Goal: Transaction & Acquisition: Purchase product/service

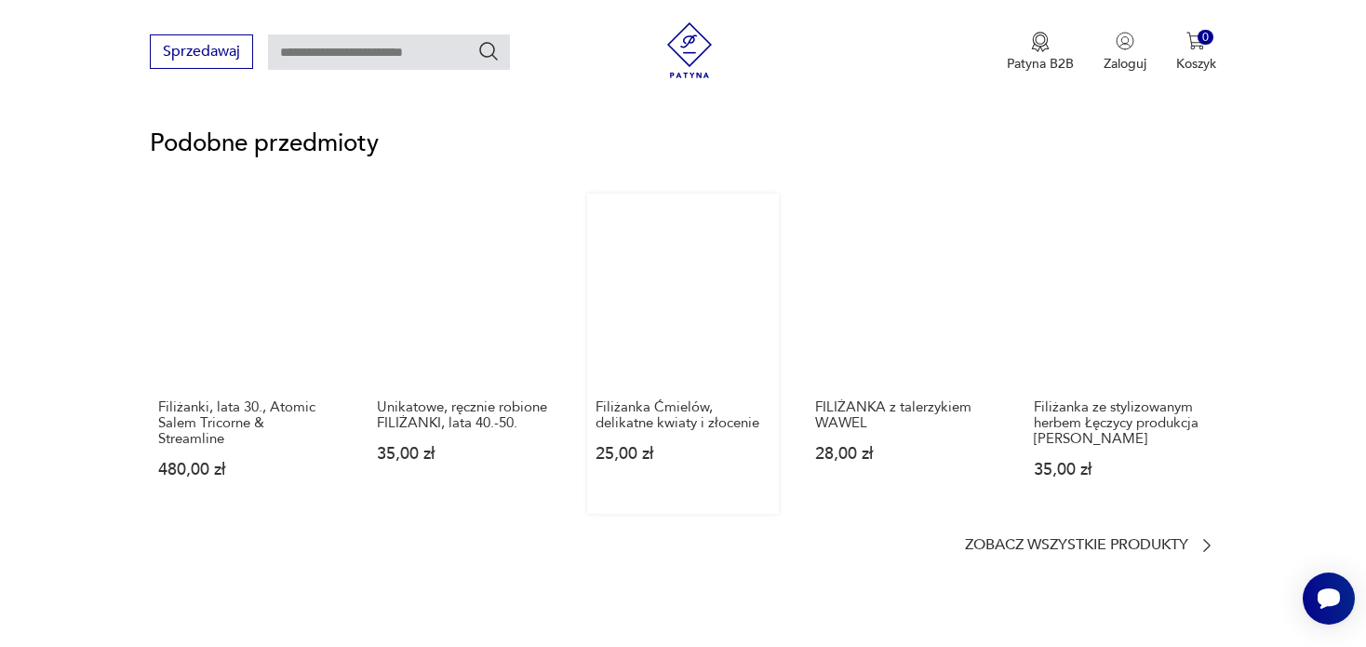
scroll to position [1303, 0]
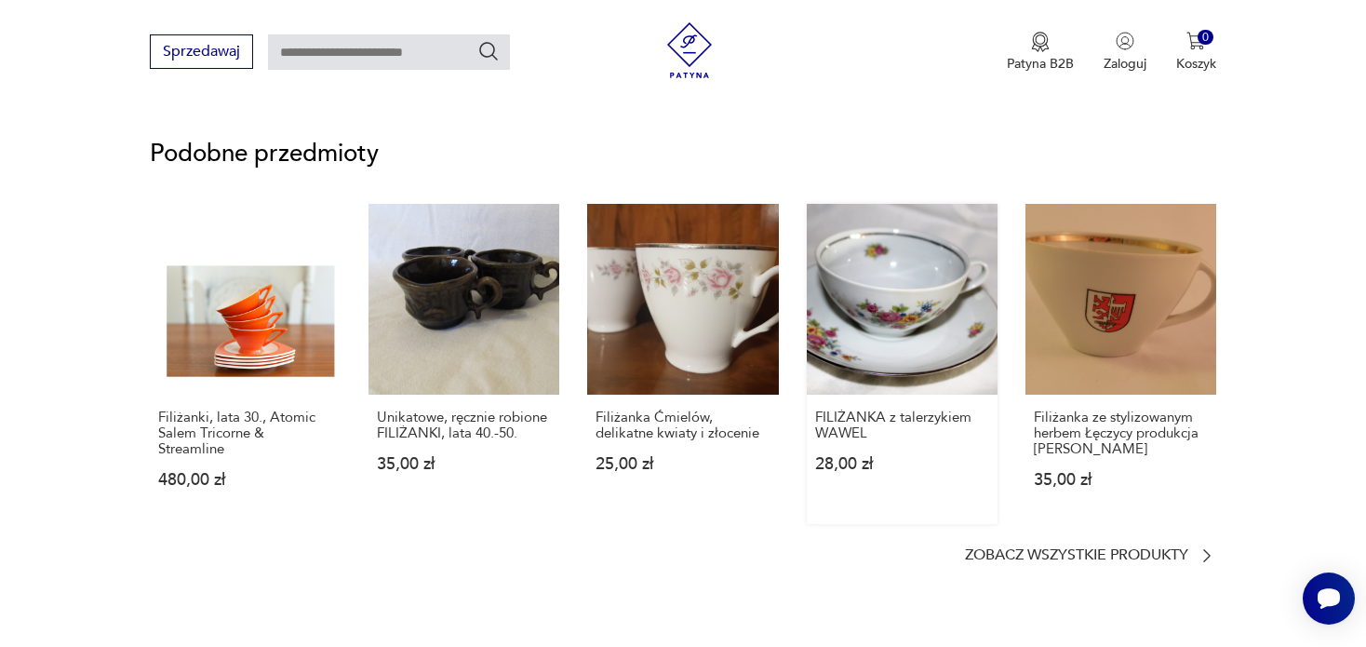
click at [916, 309] on link "FILIŻANKA z talerzykiem WAWEL 28,00 zł" at bounding box center [902, 364] width 191 height 320
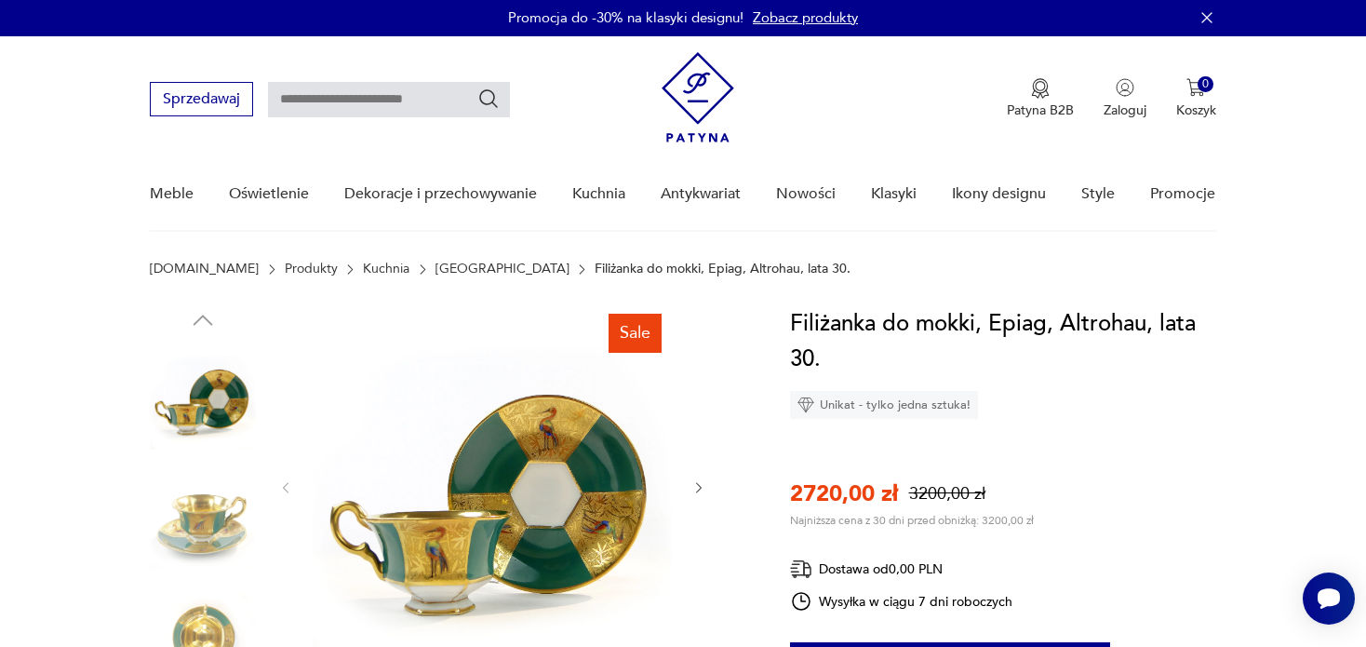
scroll to position [0, 0]
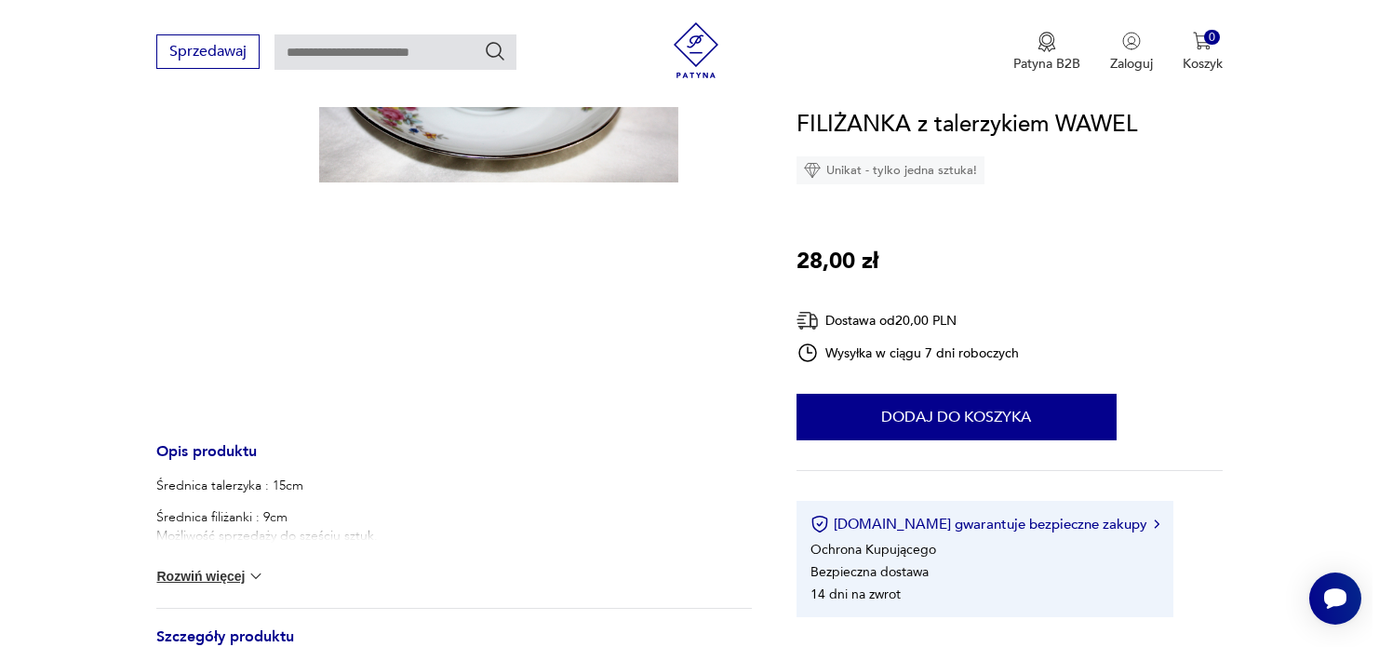
scroll to position [198, 0]
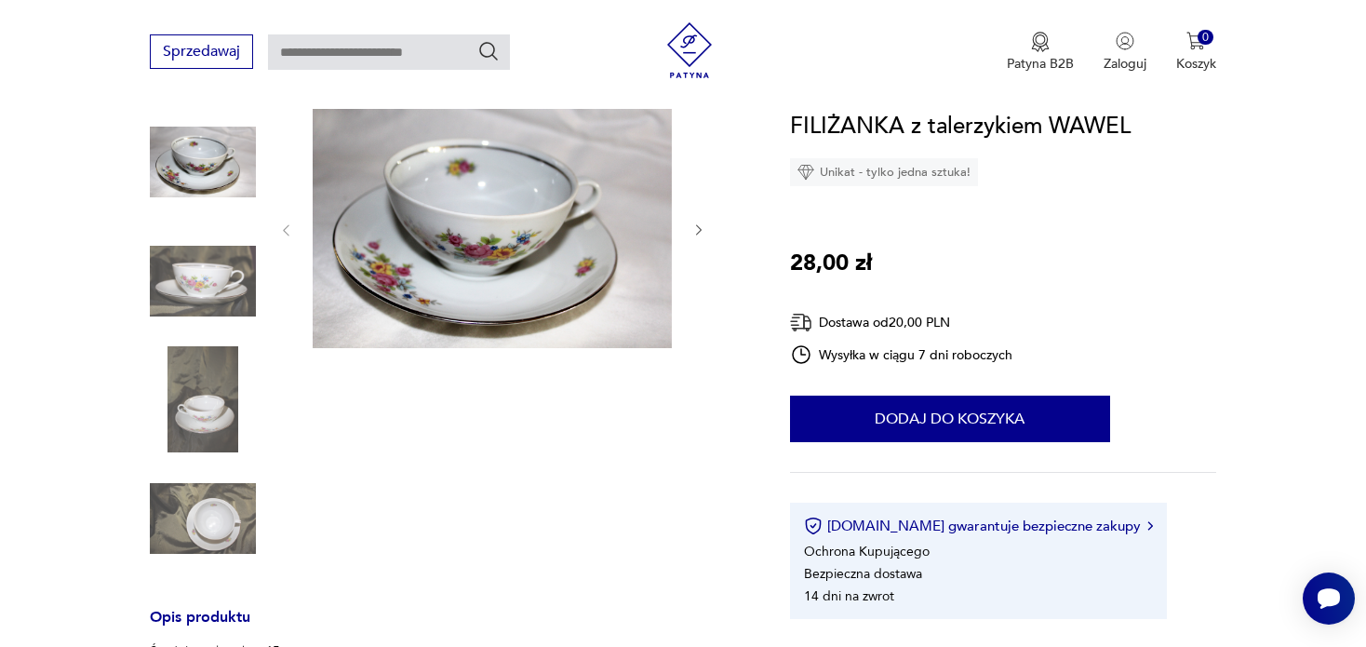
click at [563, 246] on img at bounding box center [492, 228] width 359 height 239
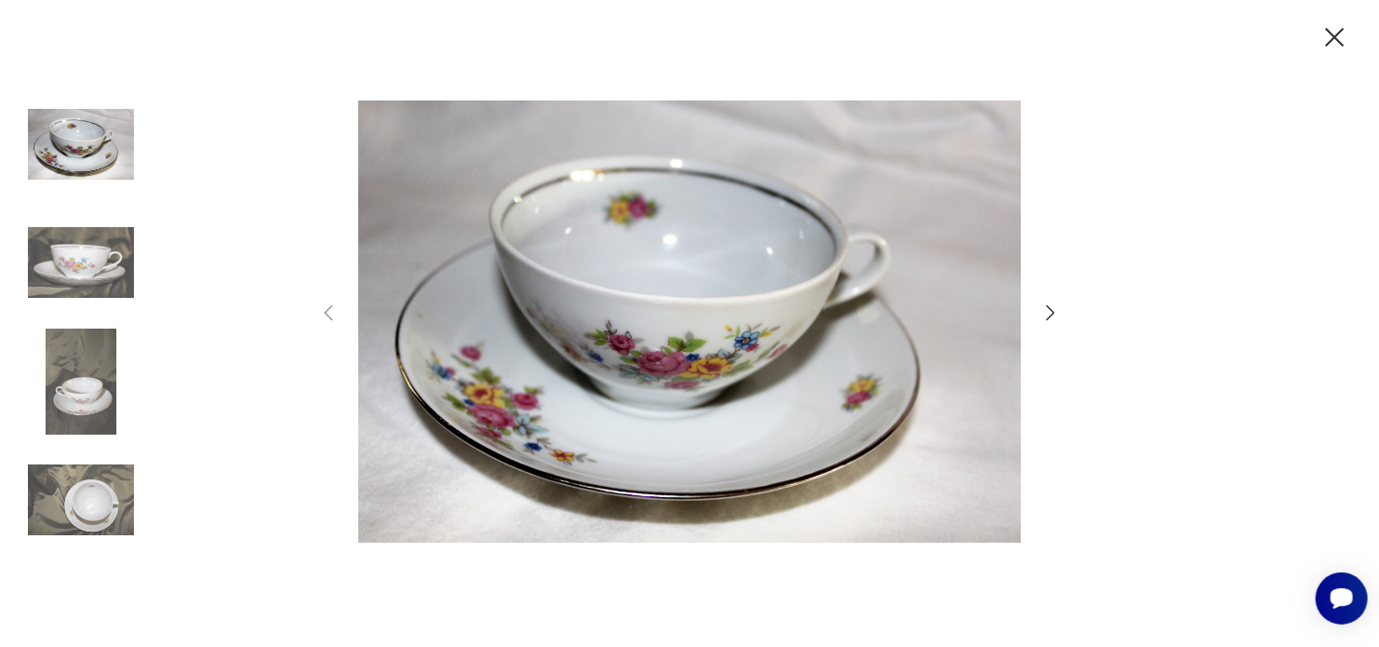
click at [1049, 309] on icon "button" at bounding box center [1050, 312] width 22 height 22
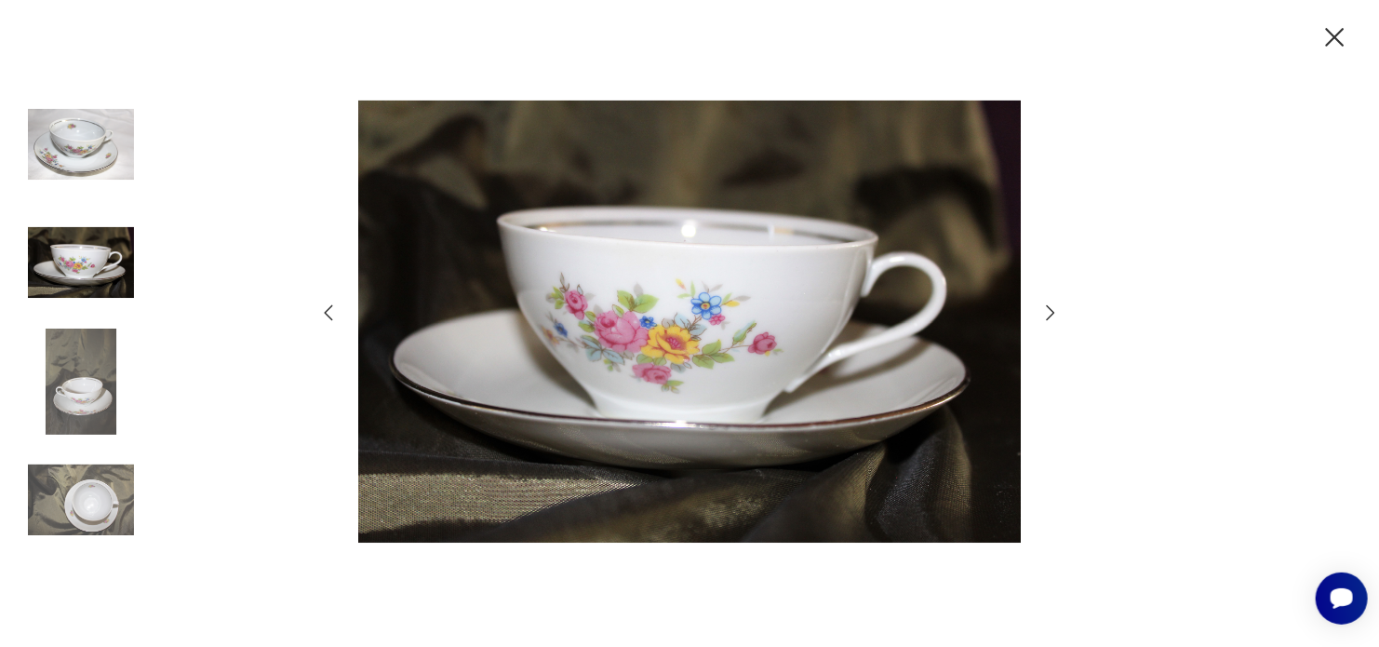
click at [1049, 309] on icon "button" at bounding box center [1050, 312] width 22 height 22
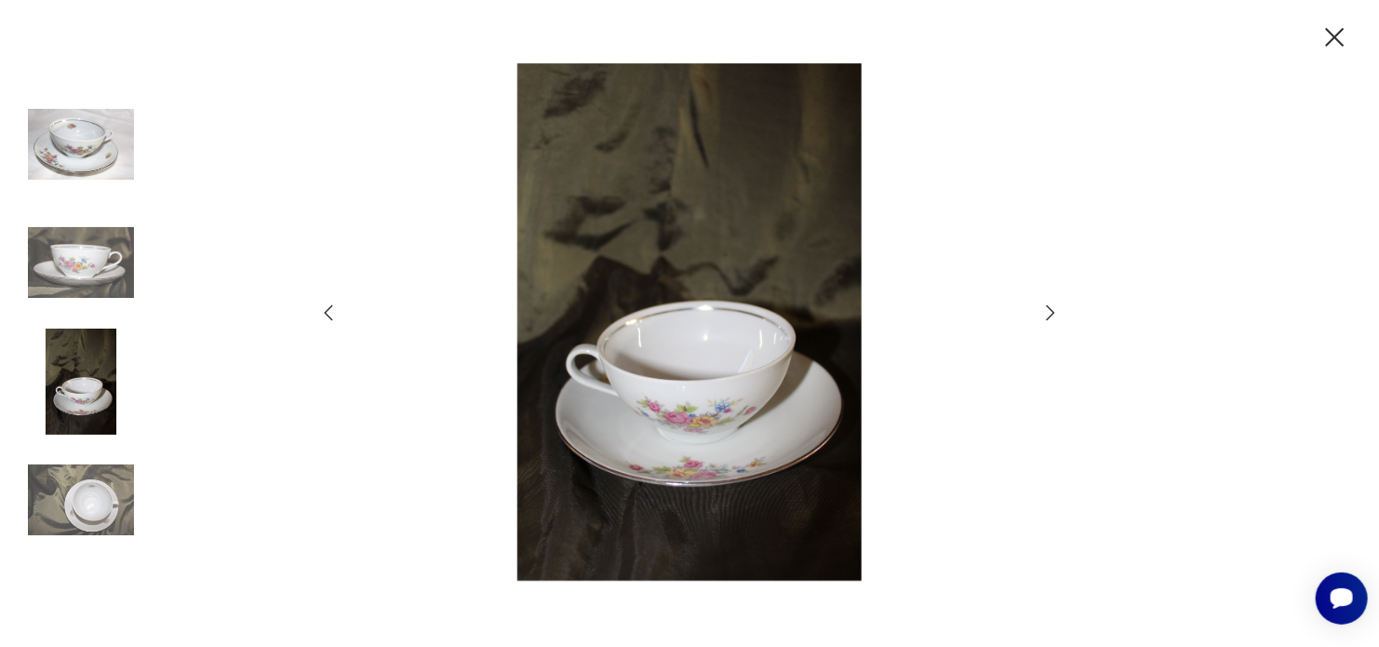
click at [1049, 309] on icon "button" at bounding box center [1050, 312] width 22 height 22
